Goal: Information Seeking & Learning: Learn about a topic

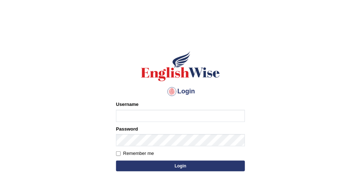
type input "obehi00"
click at [153, 166] on button "Login" at bounding box center [180, 166] width 129 height 11
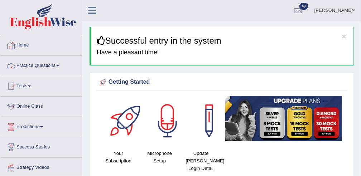
click at [34, 64] on link "Practice Questions" at bounding box center [41, 65] width 82 height 18
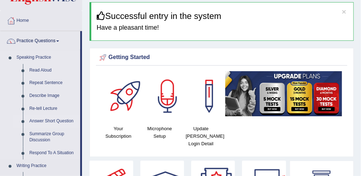
scroll to position [27, 0]
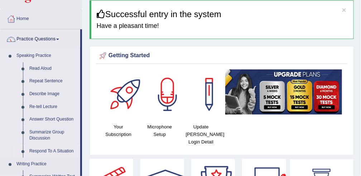
click at [59, 149] on link "Respond To A Situation" at bounding box center [53, 151] width 54 height 13
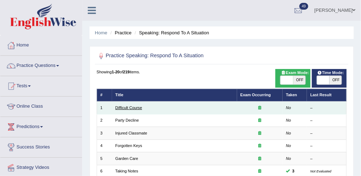
click at [131, 106] on link "Difficult Course" at bounding box center [128, 108] width 27 height 4
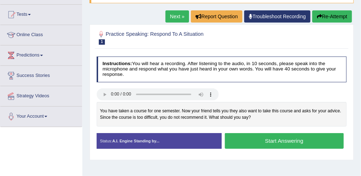
scroll to position [72, 0]
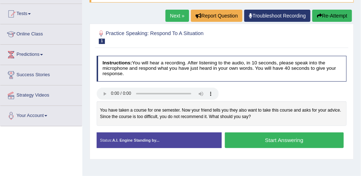
click at [257, 134] on button "Start Answering" at bounding box center [284, 140] width 119 height 15
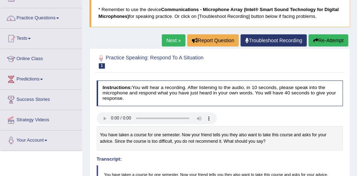
scroll to position [48, 0]
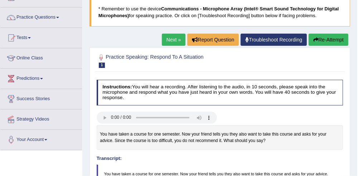
click at [171, 37] on link "Next »" at bounding box center [174, 40] width 24 height 12
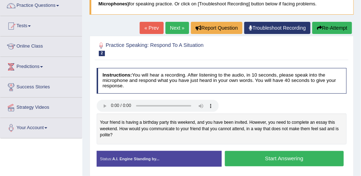
scroll to position [64, 0]
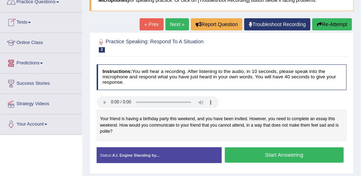
click at [178, 26] on link "Next »" at bounding box center [178, 24] width 24 height 12
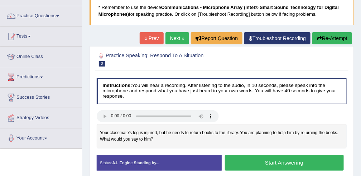
scroll to position [53, 0]
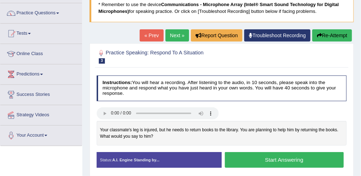
click at [275, 159] on button "Start Answering" at bounding box center [284, 159] width 119 height 15
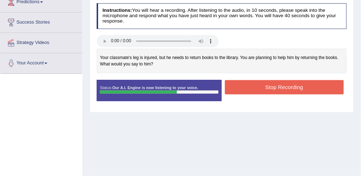
scroll to position [128, 0]
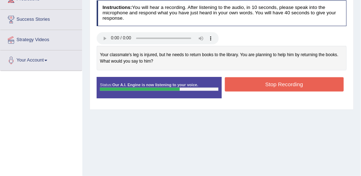
click at [258, 84] on button "Stop Recording" at bounding box center [284, 84] width 119 height 14
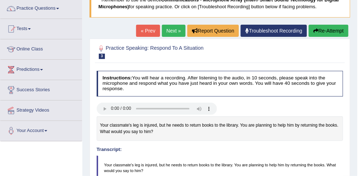
scroll to position [57, 0]
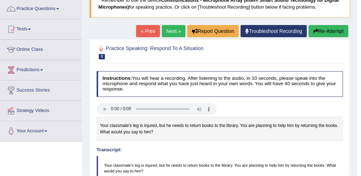
click at [166, 29] on link "Next »" at bounding box center [174, 31] width 24 height 12
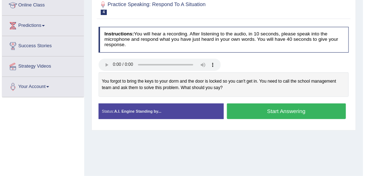
scroll to position [101, 0]
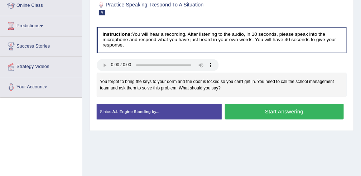
click at [241, 106] on button "Start Answering" at bounding box center [284, 111] width 119 height 15
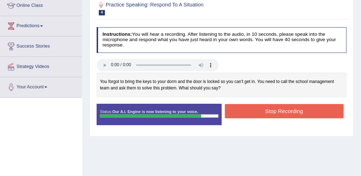
click at [241, 106] on button "Stop Recording" at bounding box center [284, 111] width 119 height 14
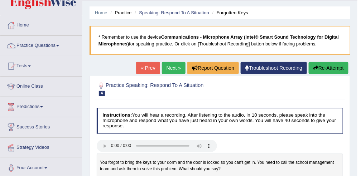
scroll to position [20, 0]
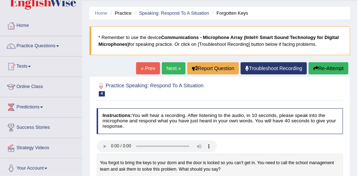
click at [167, 67] on link "Next »" at bounding box center [174, 68] width 24 height 12
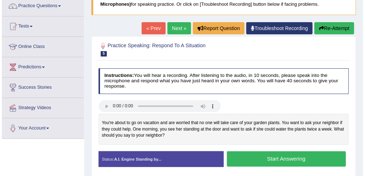
scroll to position [62, 0]
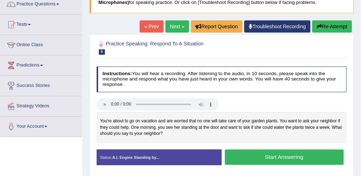
click at [238, 156] on button "Start Answering" at bounding box center [284, 157] width 119 height 15
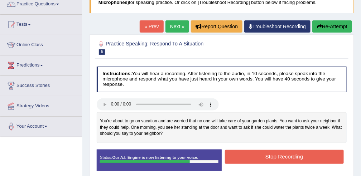
click at [238, 156] on button "Stop Recording" at bounding box center [284, 157] width 119 height 14
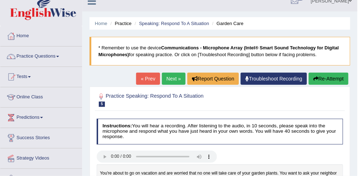
scroll to position [9, 0]
click at [334, 79] on button "Re-Attempt" at bounding box center [329, 79] width 40 height 12
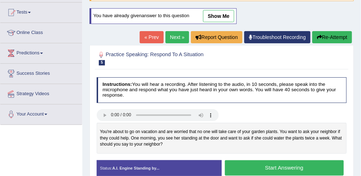
scroll to position [75, 0]
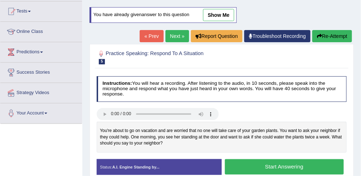
click at [282, 162] on button "Start Answering" at bounding box center [284, 166] width 119 height 15
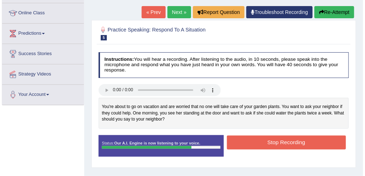
scroll to position [94, 0]
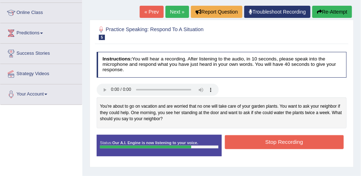
click at [277, 140] on button "Stop Recording" at bounding box center [284, 142] width 119 height 14
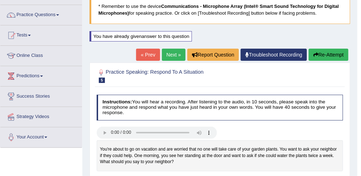
scroll to position [51, 0]
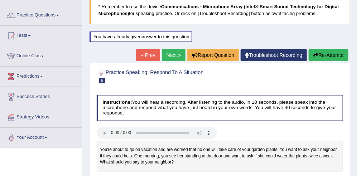
click at [172, 57] on link "Next »" at bounding box center [174, 55] width 24 height 12
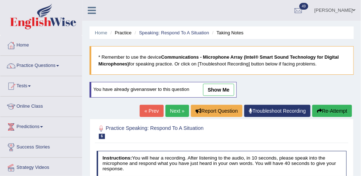
scroll to position [92, 0]
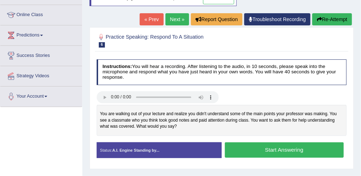
click at [249, 148] on button "Start Answering" at bounding box center [284, 150] width 119 height 15
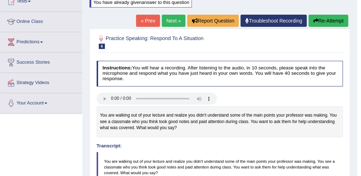
scroll to position [83, 0]
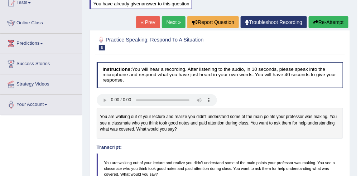
click at [177, 23] on link "Next »" at bounding box center [174, 22] width 24 height 12
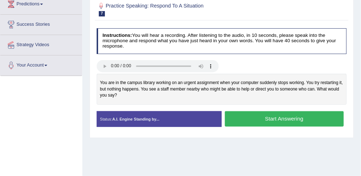
scroll to position [134, 0]
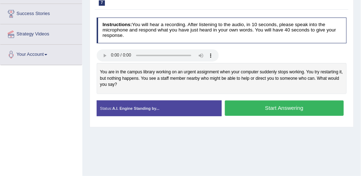
click at [245, 103] on button "Start Answering" at bounding box center [284, 108] width 119 height 15
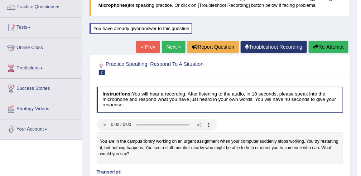
scroll to position [58, 0]
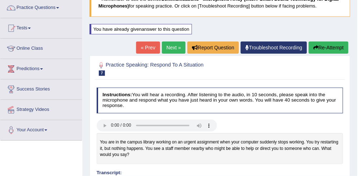
click at [181, 45] on link "Next »" at bounding box center [174, 48] width 24 height 12
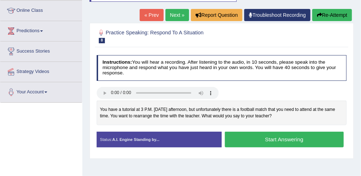
scroll to position [98, 0]
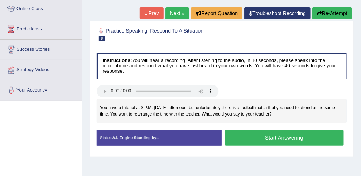
click at [273, 140] on button "Start Answering" at bounding box center [284, 137] width 119 height 15
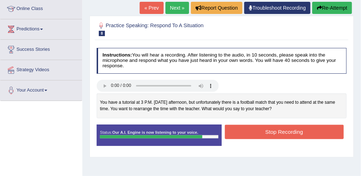
click at [273, 131] on button "Stop Recording" at bounding box center [284, 132] width 119 height 14
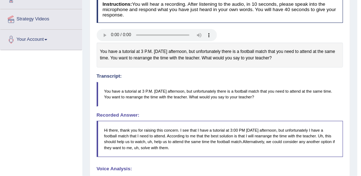
scroll to position [149, 0]
